Goal: Information Seeking & Learning: Understand process/instructions

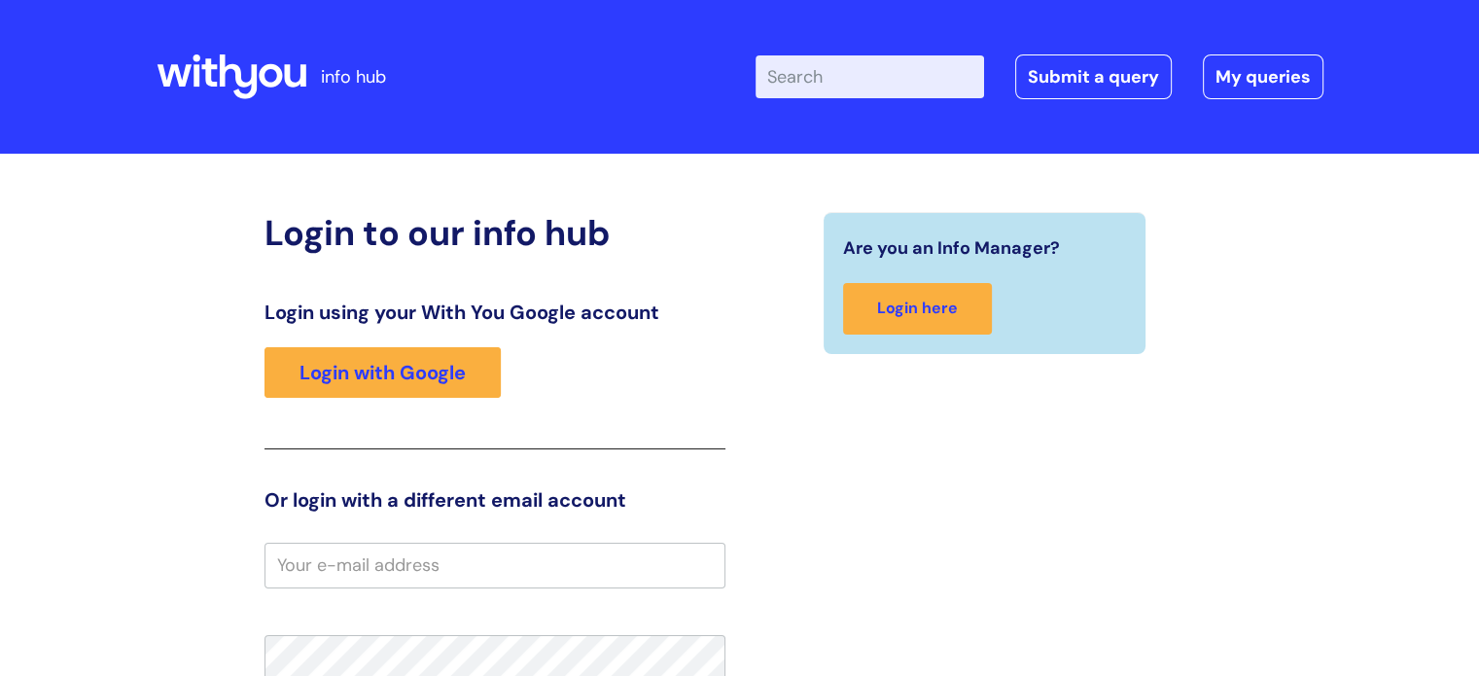
click at [819, 77] on input "Enter your search term here..." at bounding box center [869, 76] width 228 height 43
type input "nebula"
click button "Search" at bounding box center [0, 0] width 0 height 0
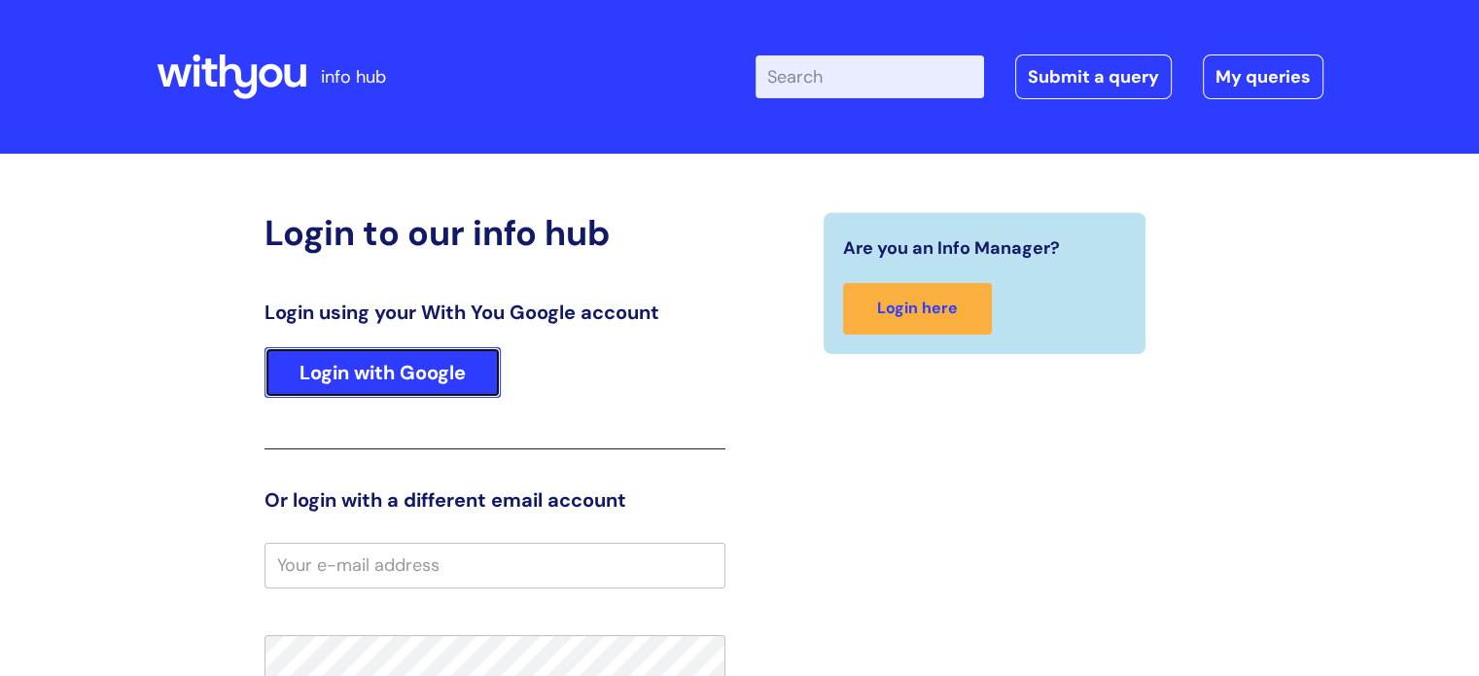
click at [479, 361] on link "Login with Google" at bounding box center [382, 372] width 236 height 51
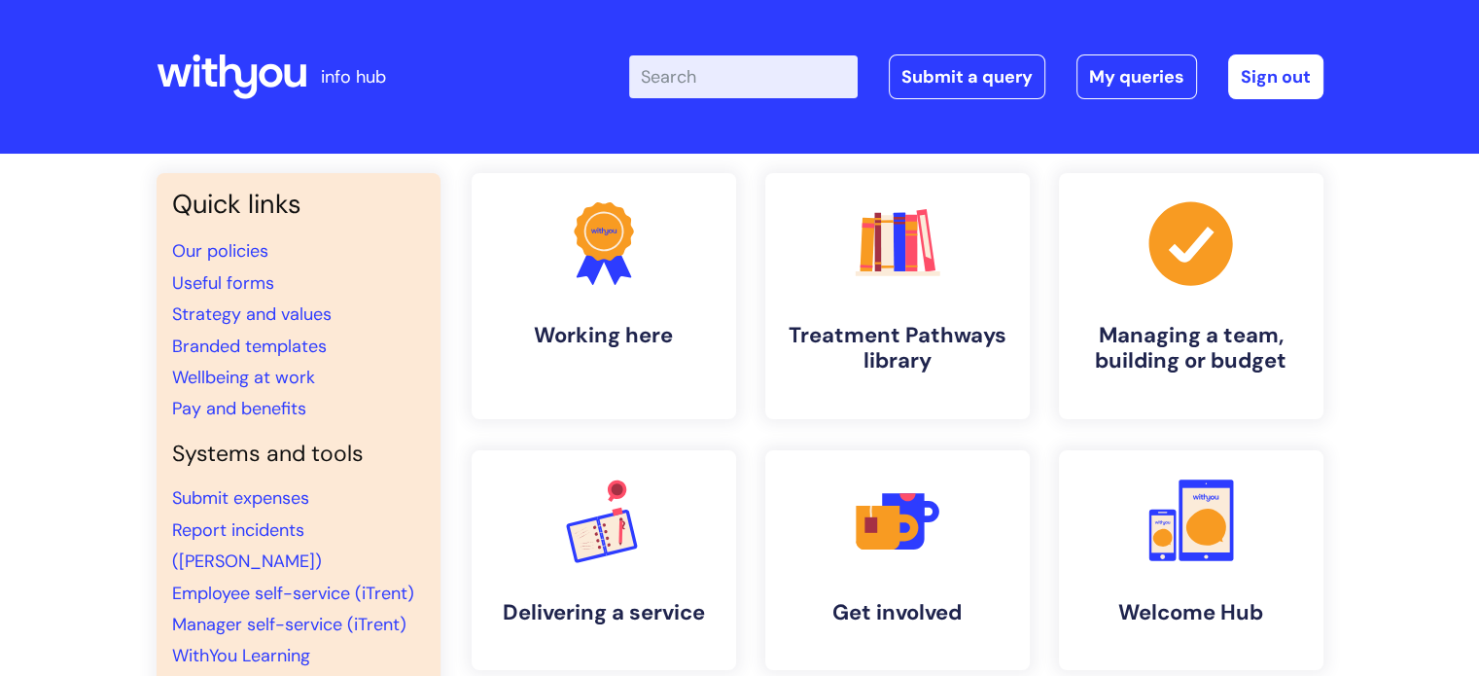
click at [801, 72] on input "Enter your search term here..." at bounding box center [743, 76] width 228 height 43
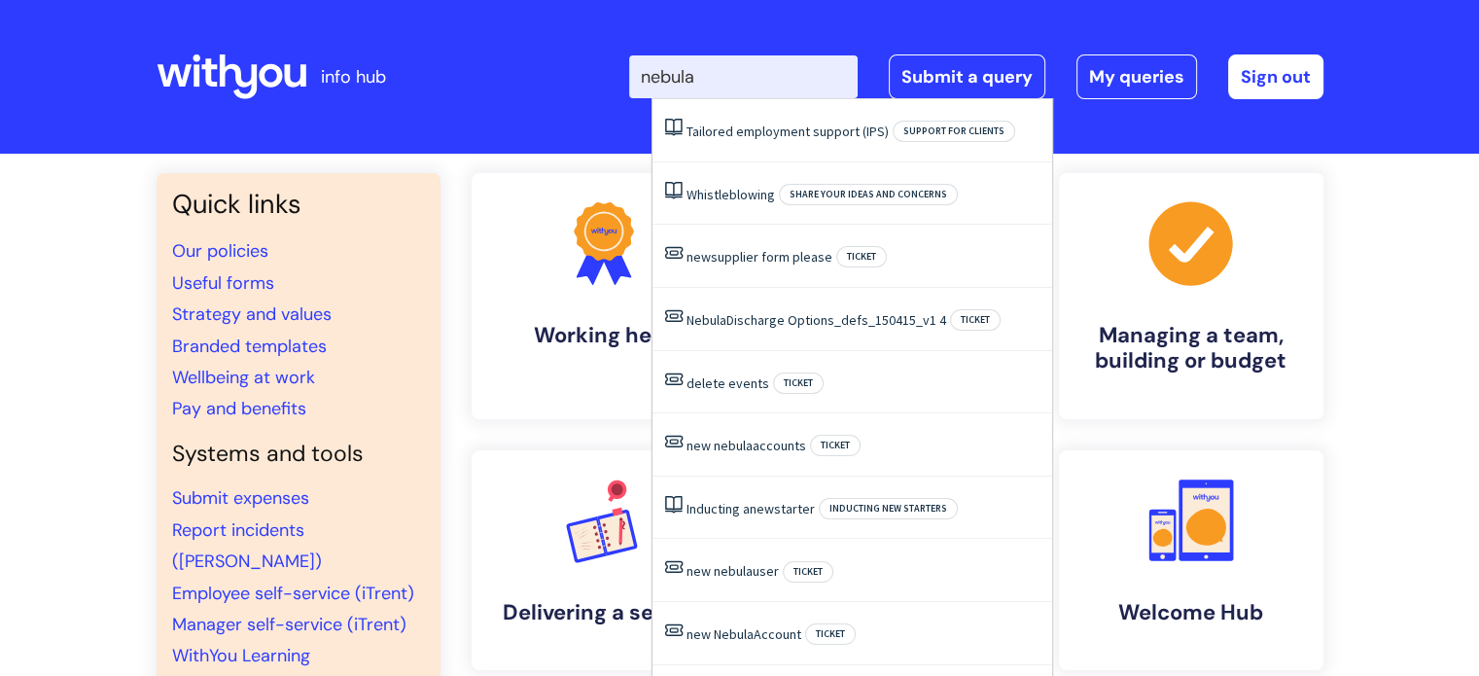
type input "nebula"
click button "Search" at bounding box center [0, 0] width 0 height 0
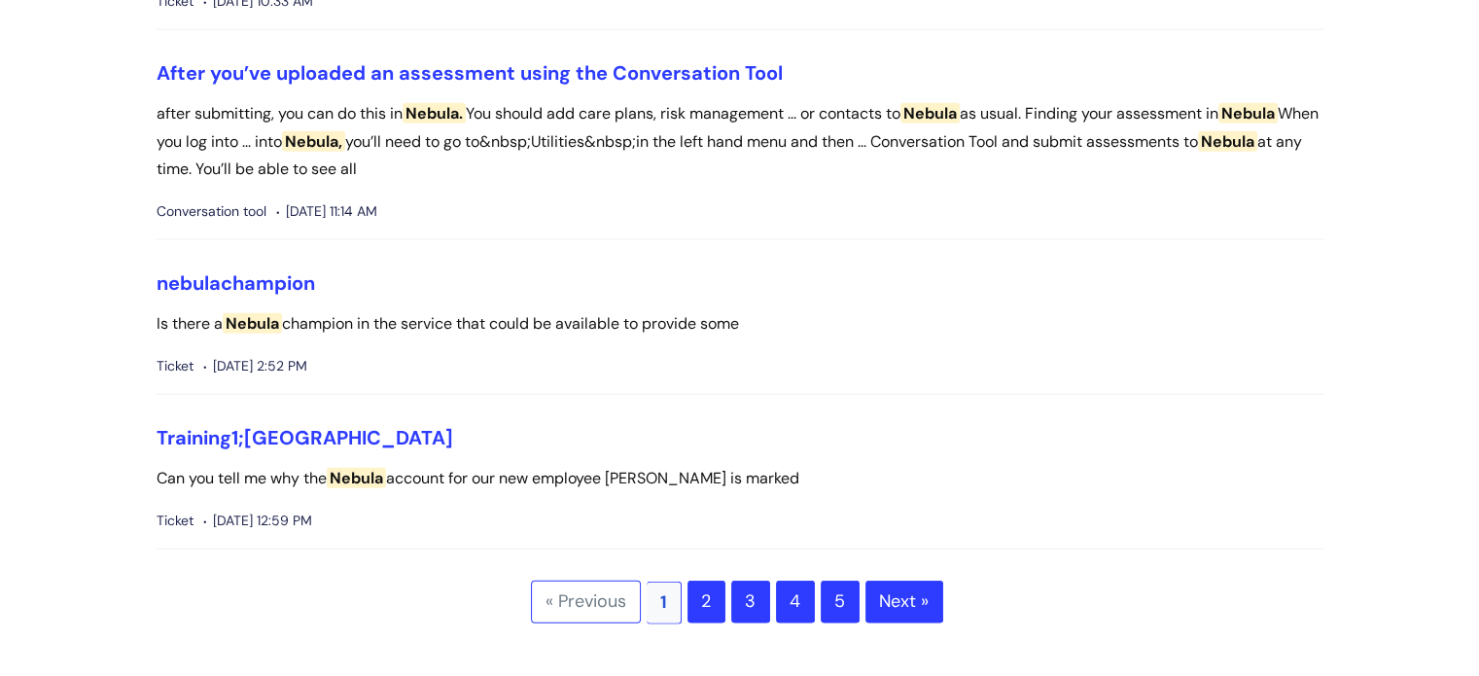
scroll to position [4570, 0]
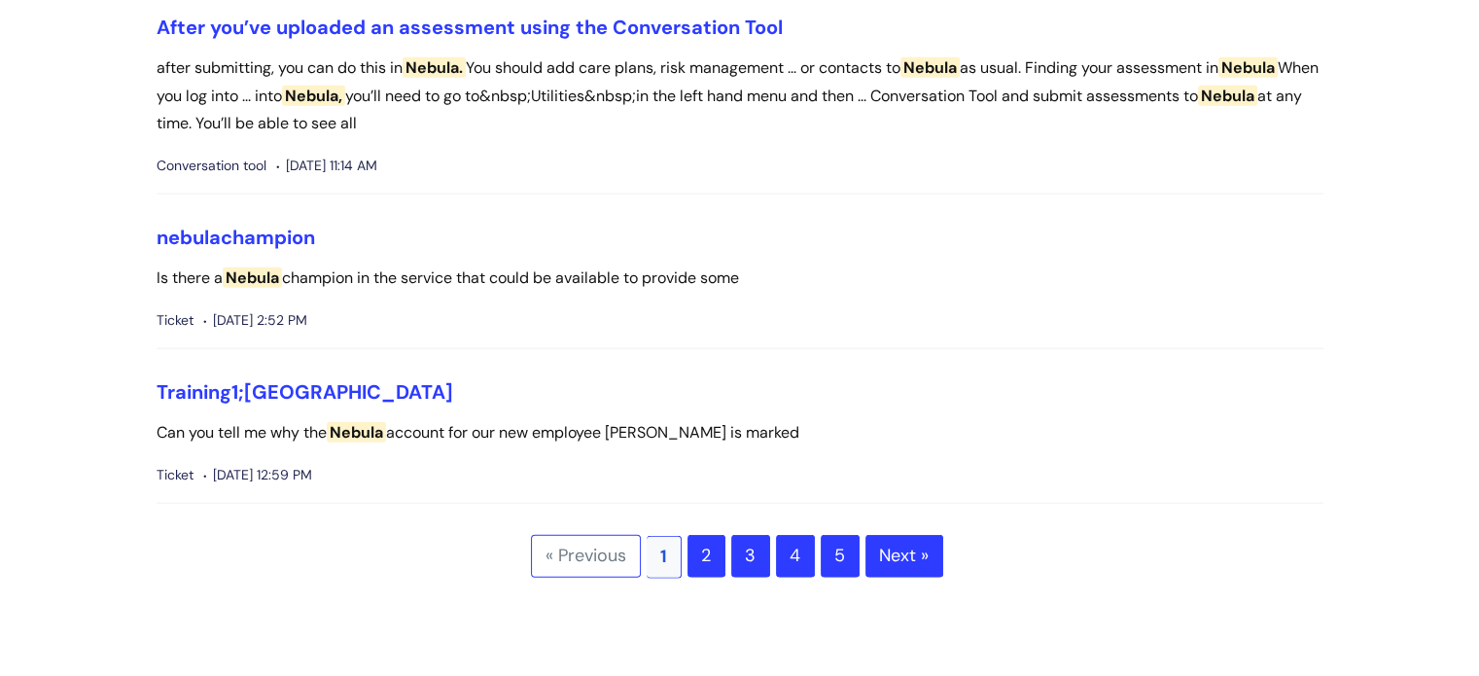
click at [697, 547] on link "2" at bounding box center [706, 556] width 38 height 43
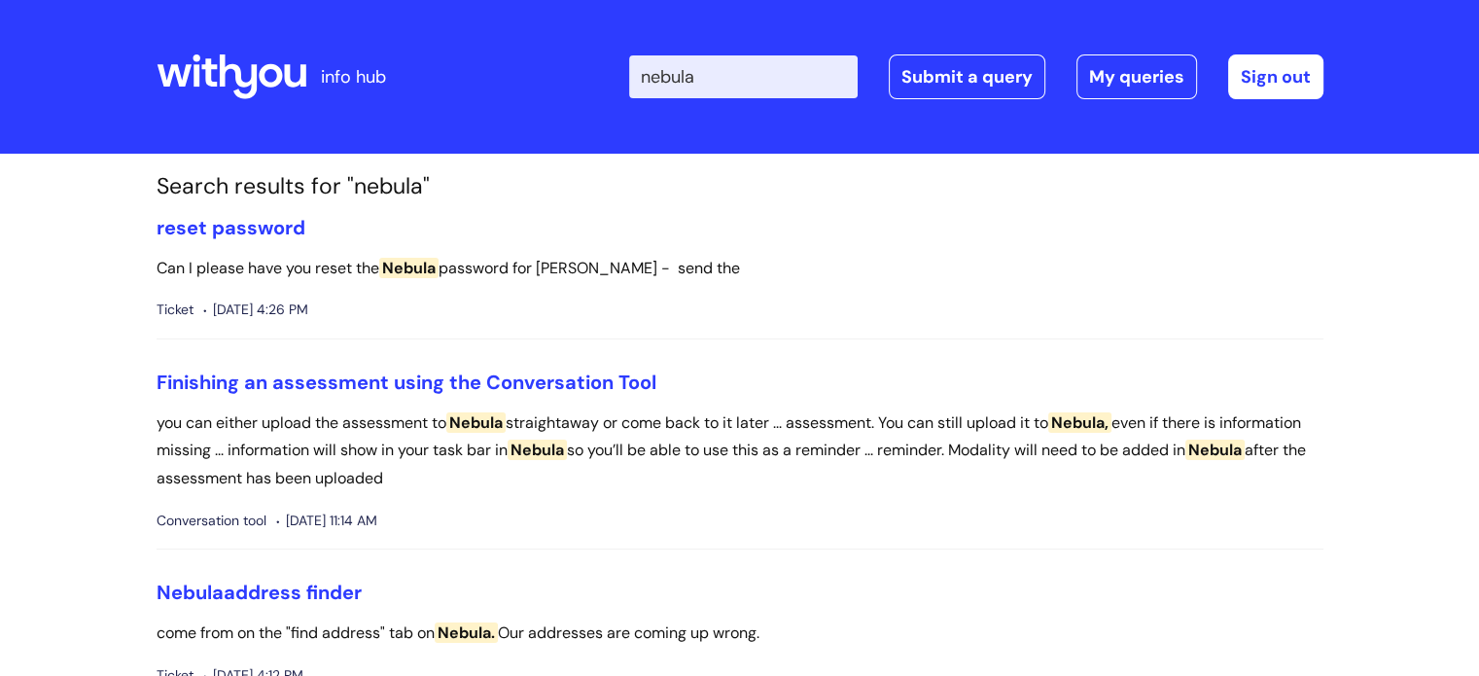
click at [242, 77] on icon at bounding box center [232, 76] width 150 height 47
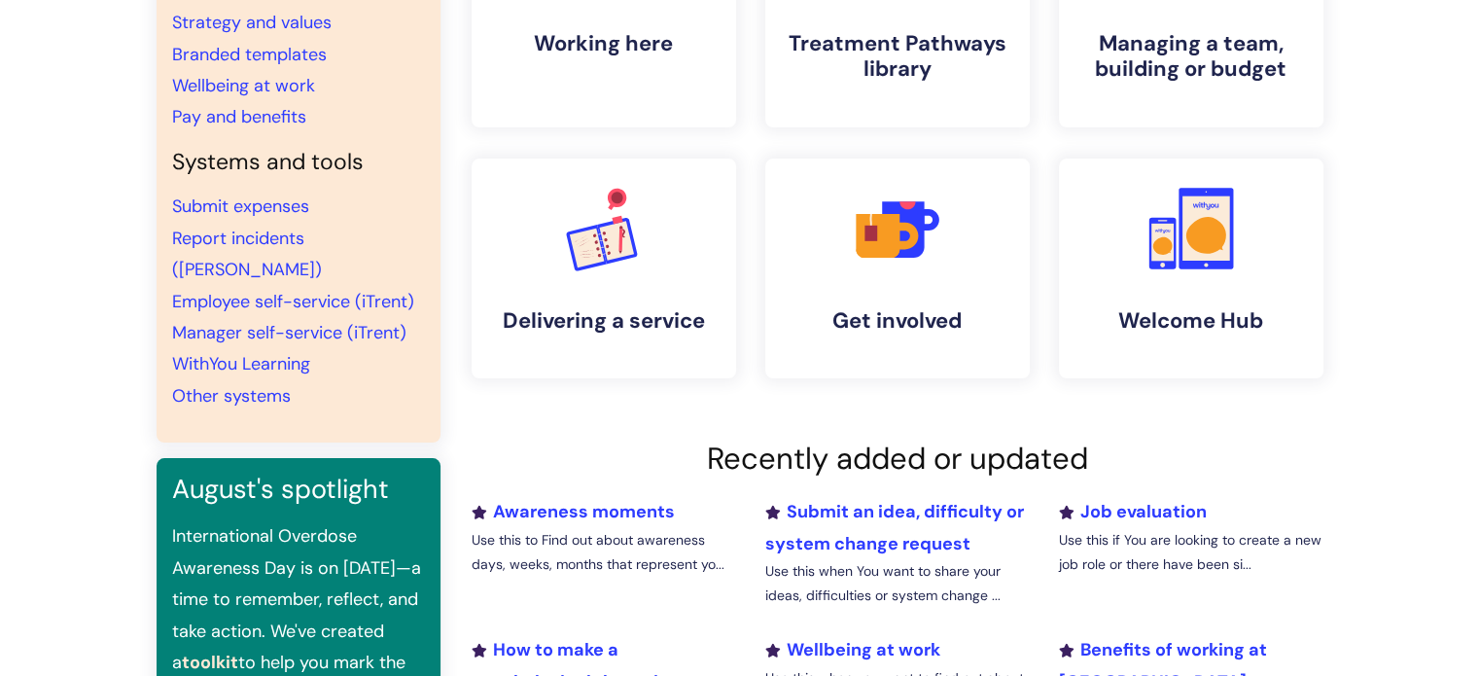
scroll to position [389, 0]
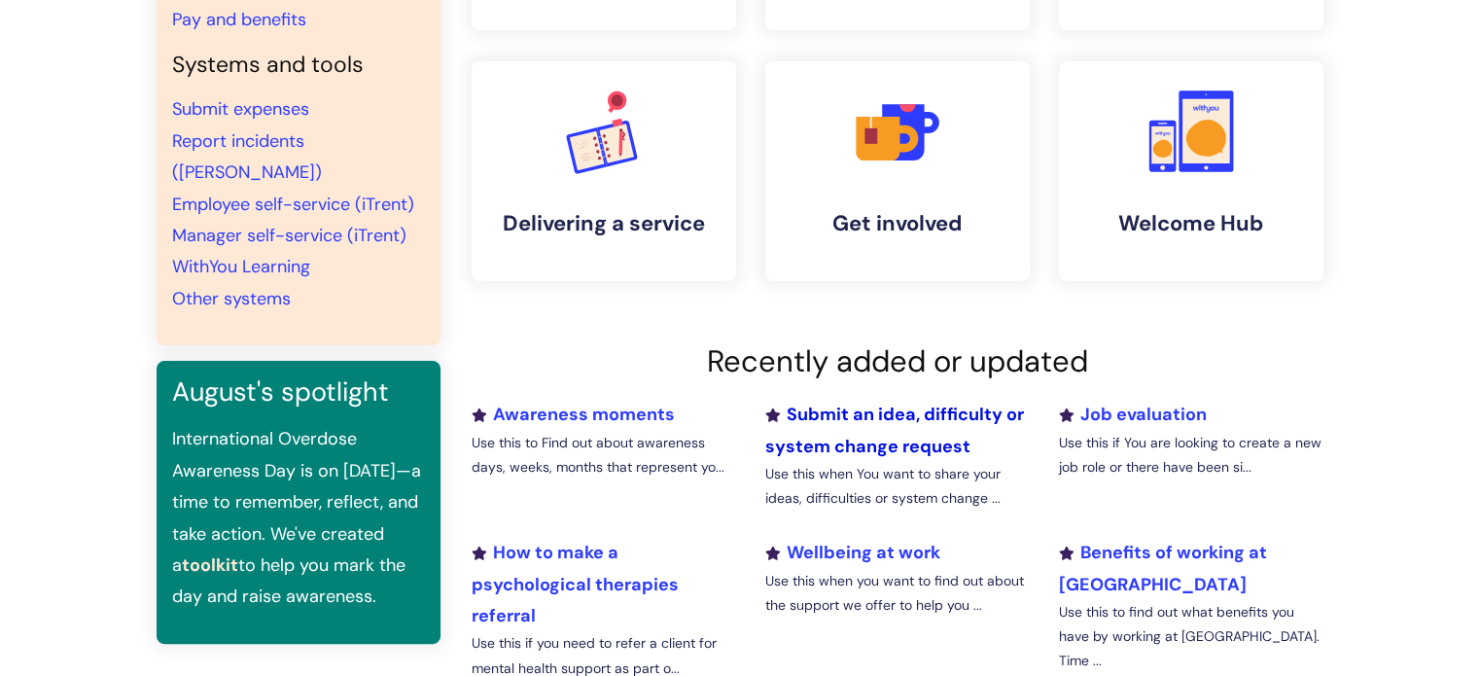
click at [897, 417] on link "Submit an idea, difficulty or system change request" at bounding box center [893, 430] width 259 height 54
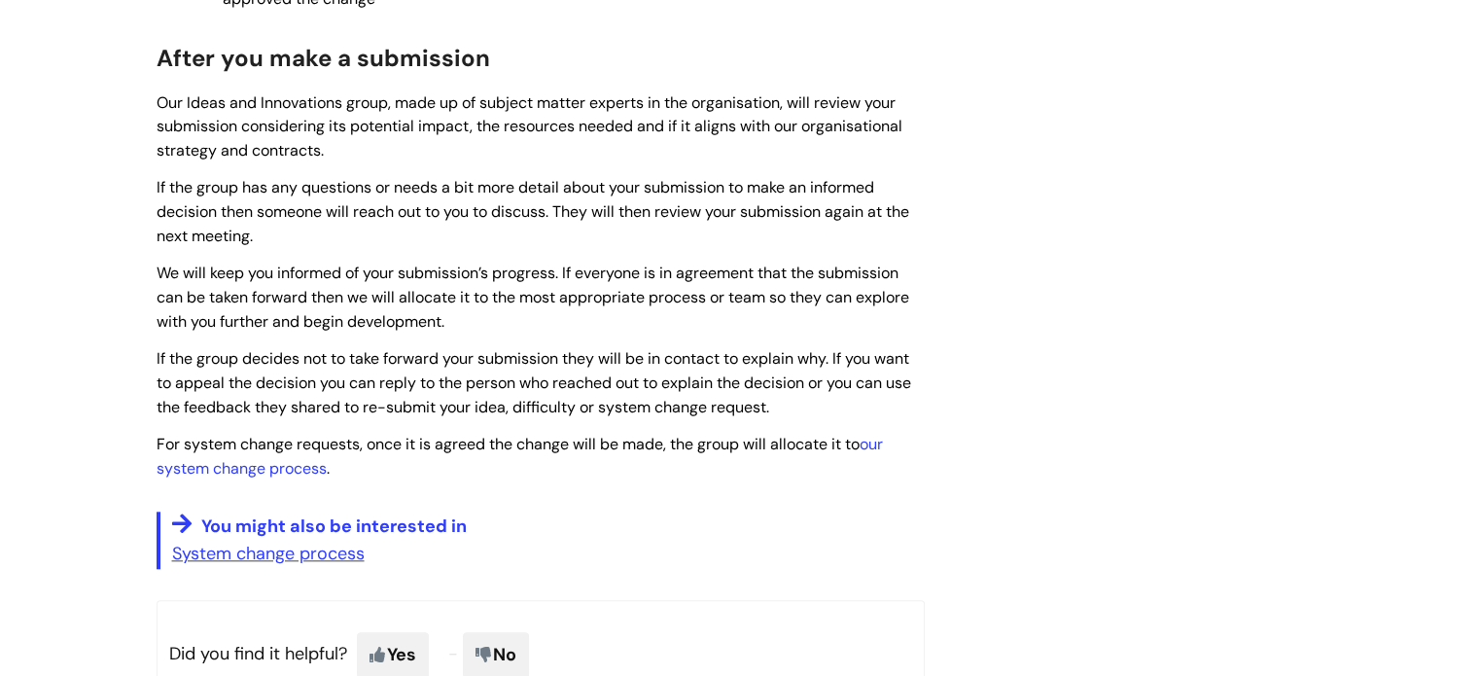
scroll to position [1847, 0]
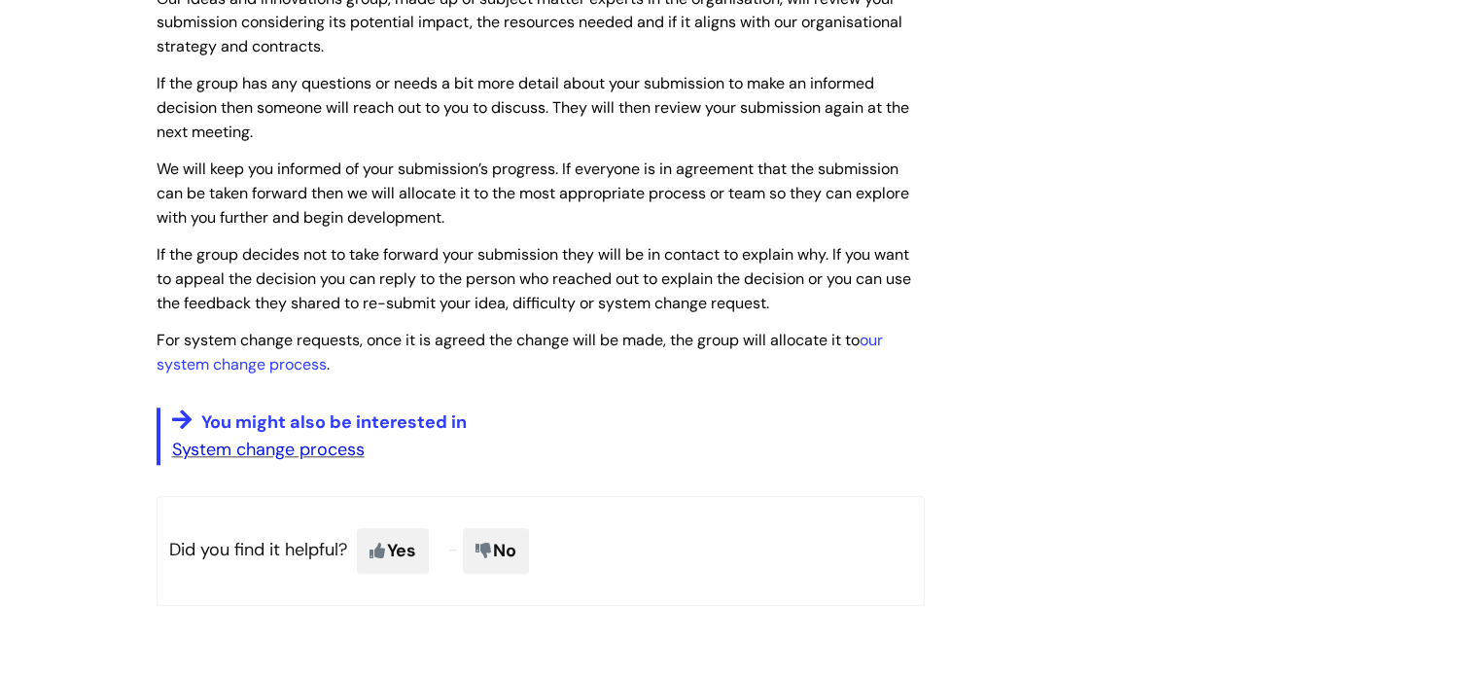
click at [319, 457] on link "System change process" at bounding box center [268, 449] width 193 height 23
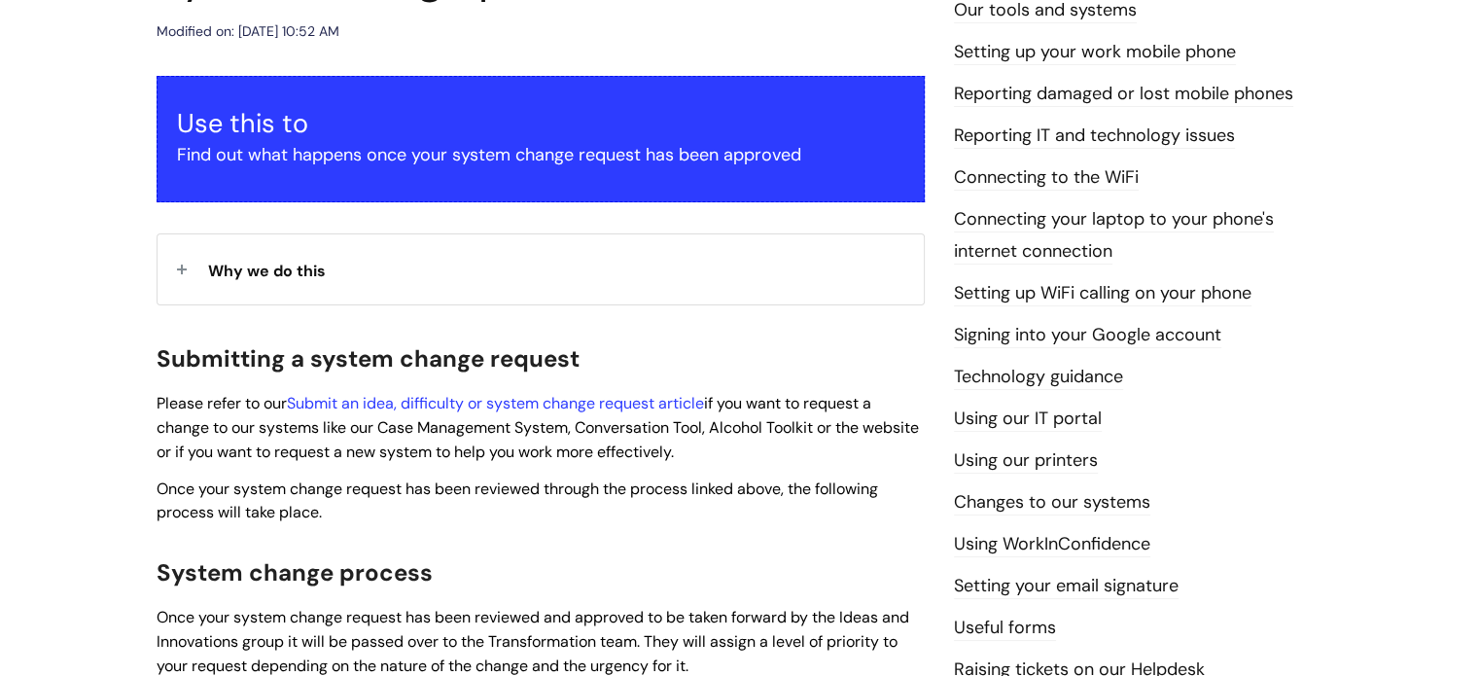
scroll to position [292, 0]
click at [624, 399] on link "Submit an idea, difficulty or system change request article" at bounding box center [495, 403] width 417 height 20
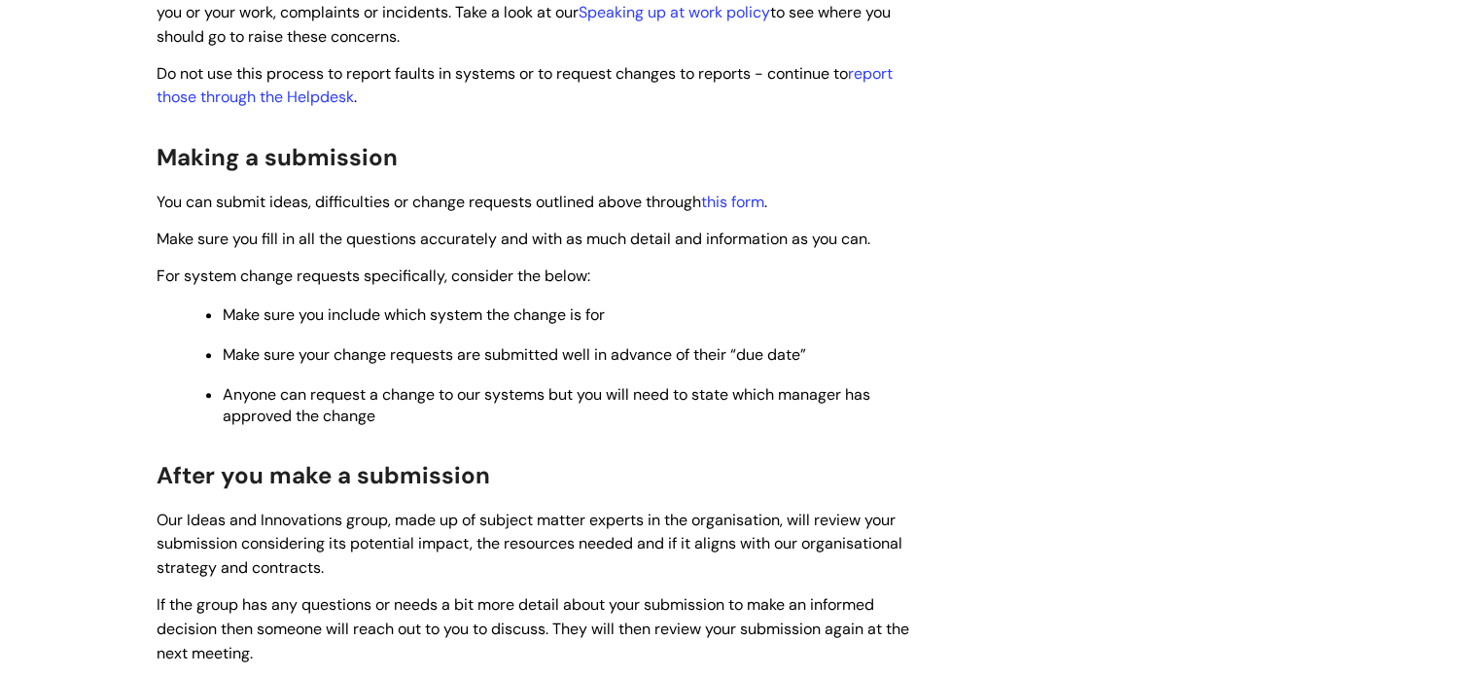
scroll to position [1361, 0]
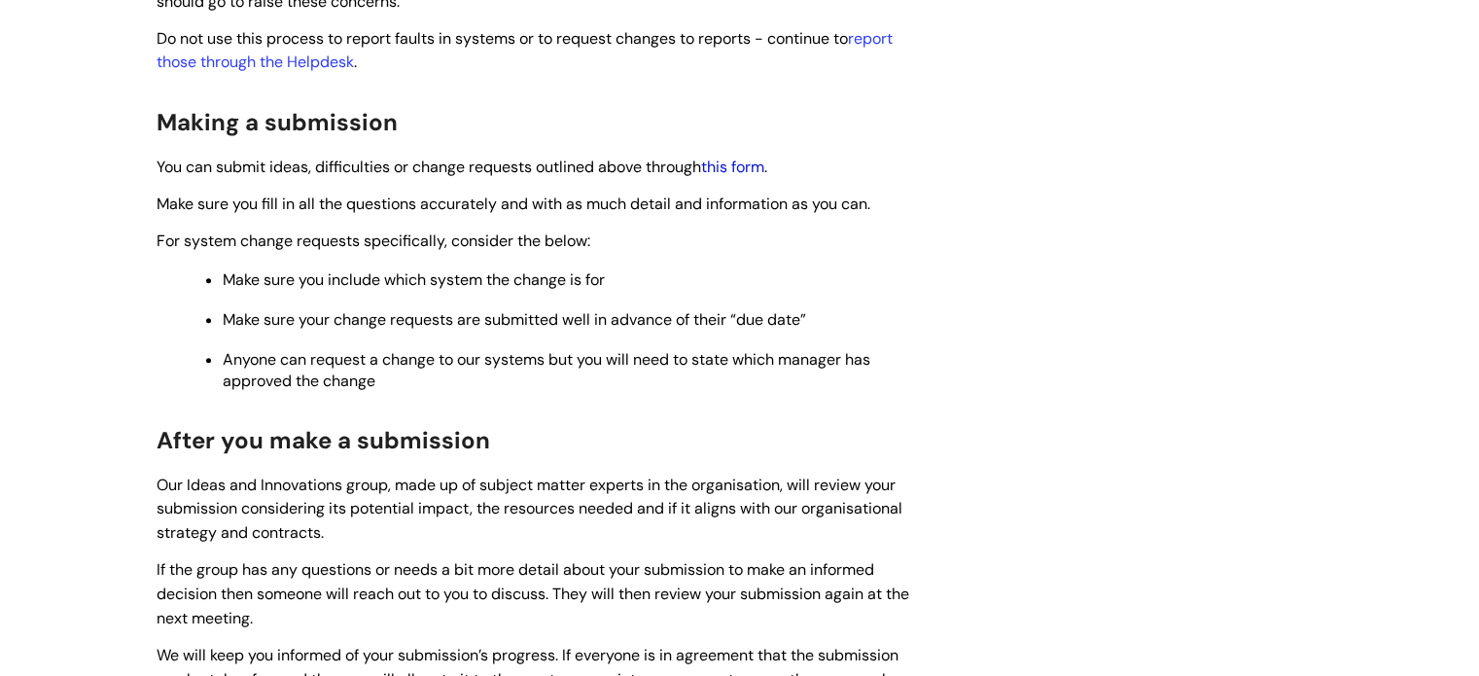
click at [752, 166] on link "this form" at bounding box center [732, 167] width 63 height 20
